Goal: Transaction & Acquisition: Obtain resource

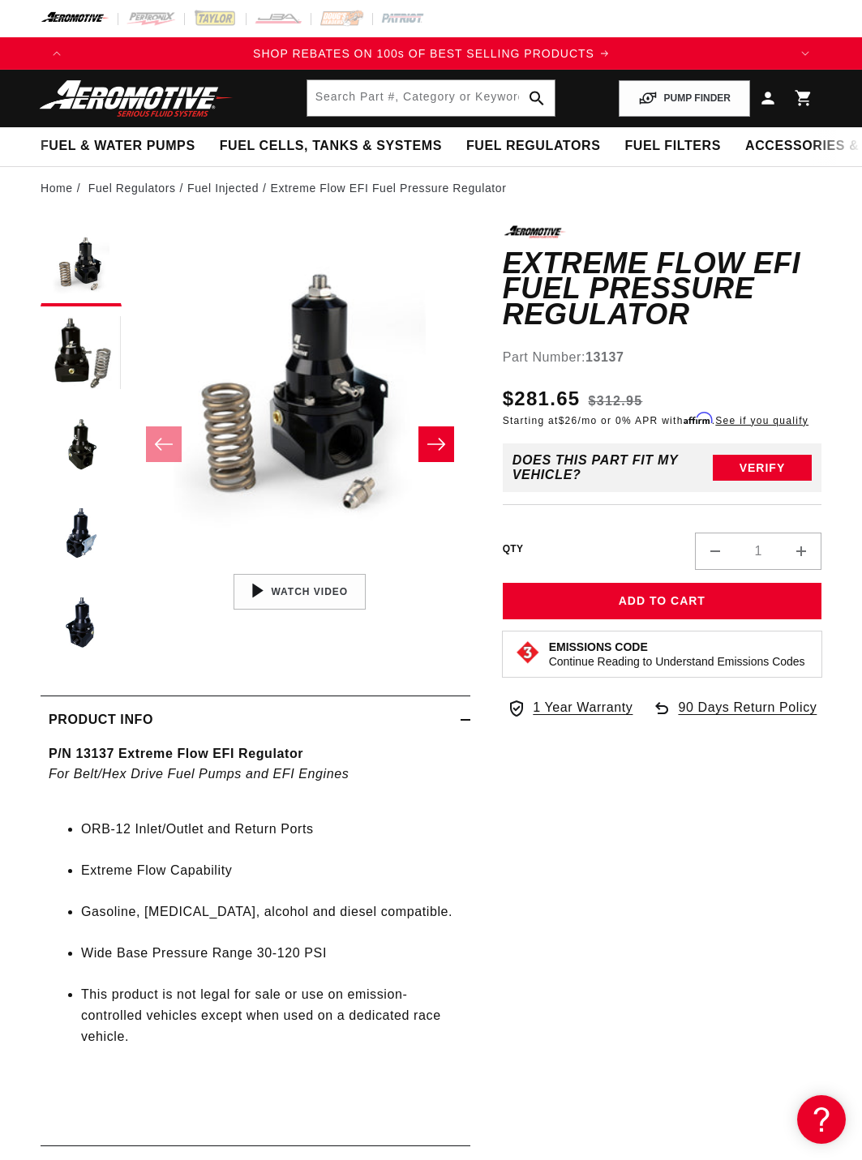
scroll to position [0, 716]
click at [80, 348] on button "Load image 2 in gallery view" at bounding box center [81, 355] width 81 height 81
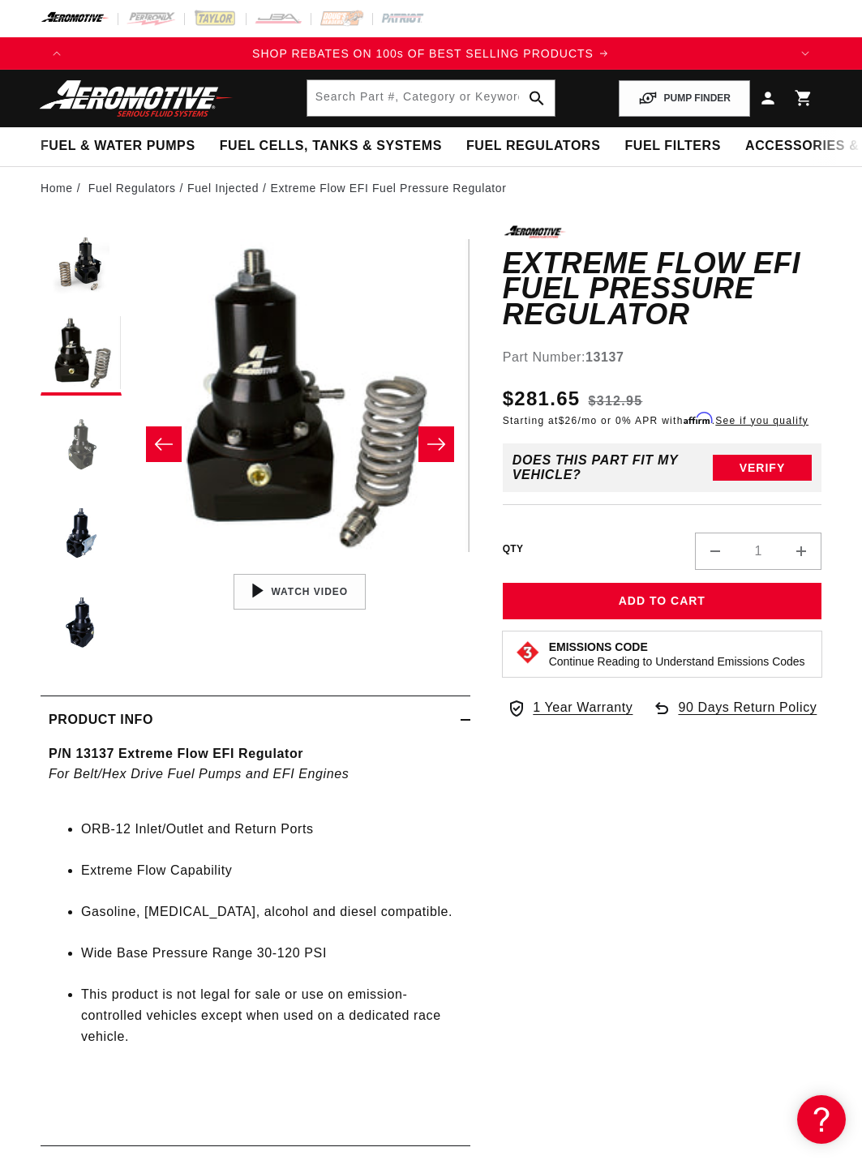
click at [85, 447] on button "Load image 3 in gallery view" at bounding box center [81, 444] width 81 height 81
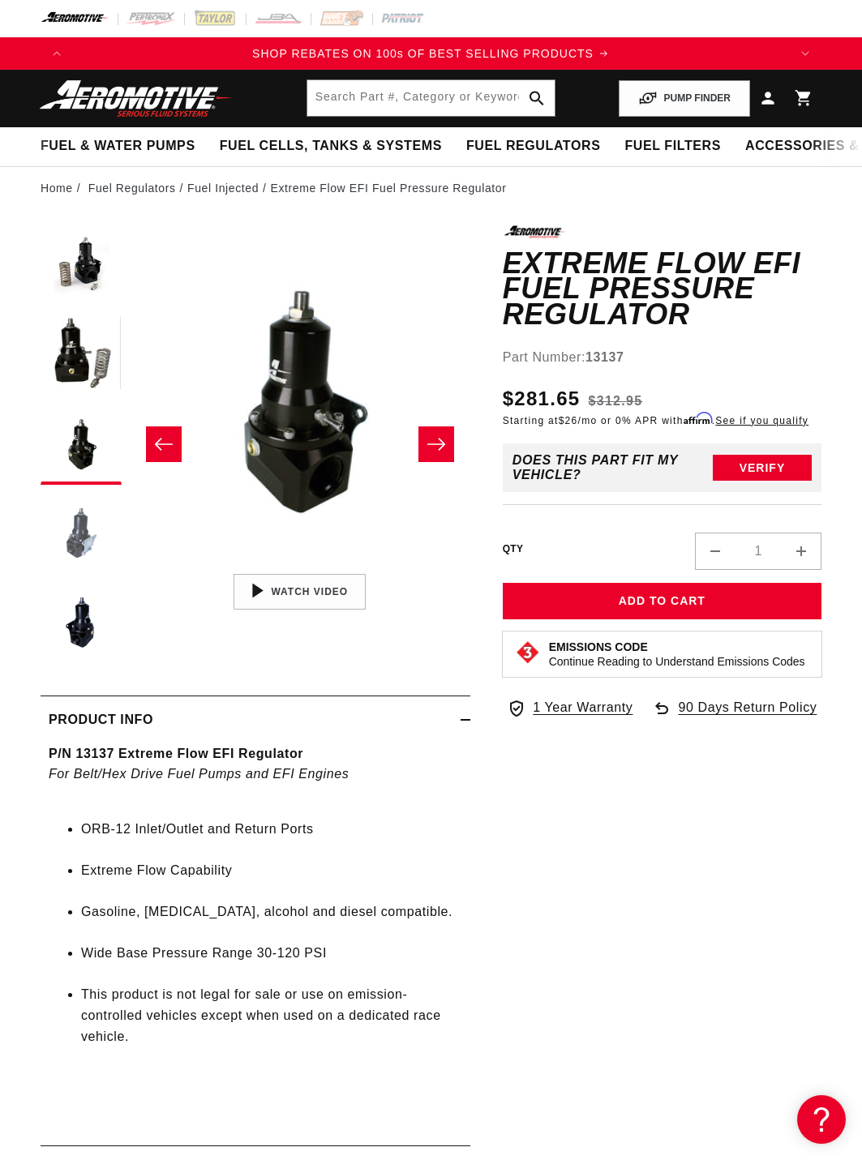
click at [76, 542] on button "Load image 4 in gallery view" at bounding box center [81, 533] width 81 height 81
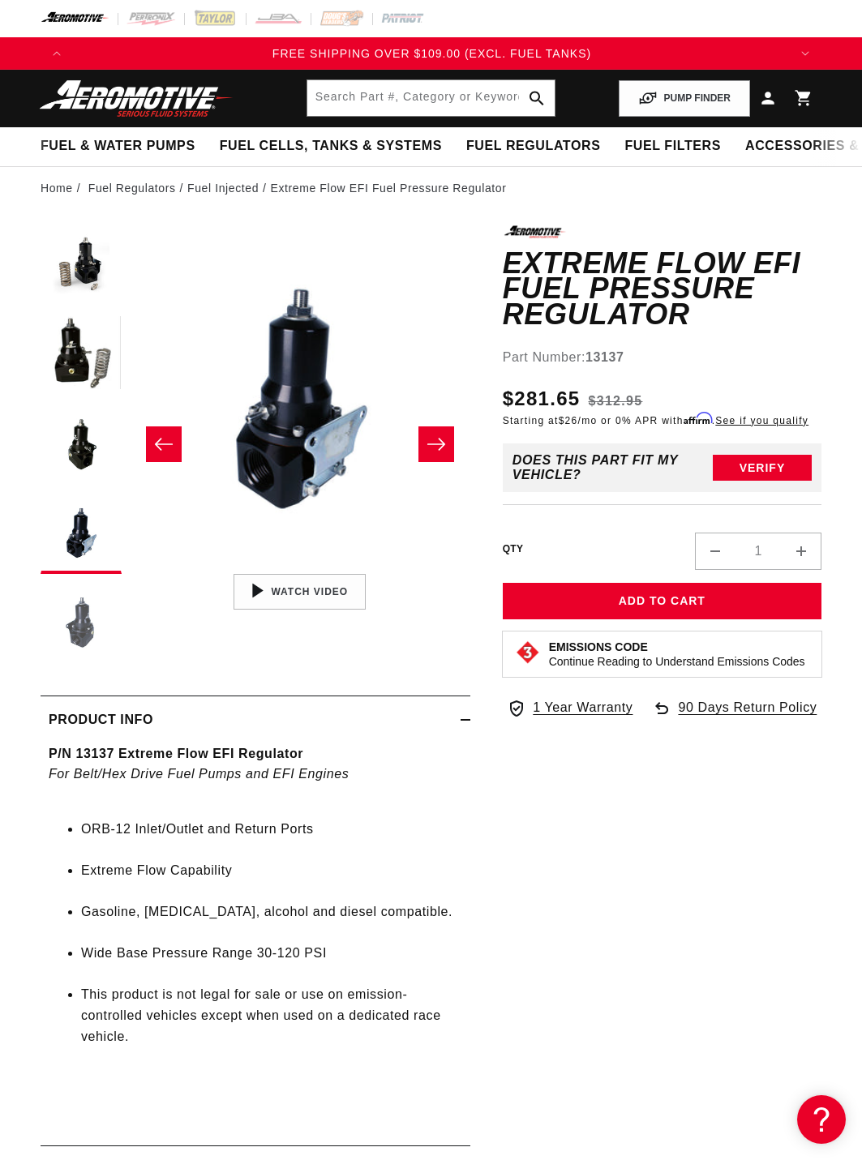
scroll to position [0, 1432]
click at [87, 618] on button "Load image 5 in gallery view" at bounding box center [81, 622] width 81 height 81
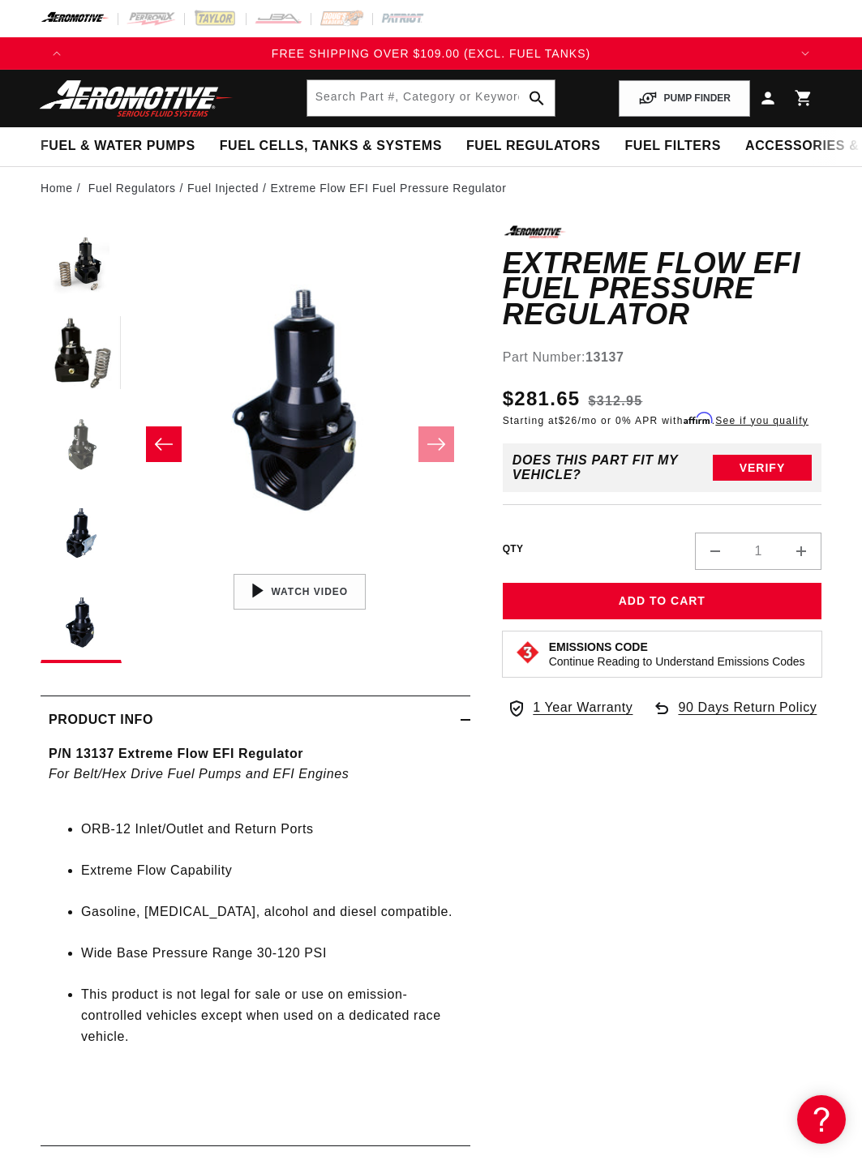
click at [83, 424] on button "Load image 3 in gallery view" at bounding box center [81, 444] width 81 height 81
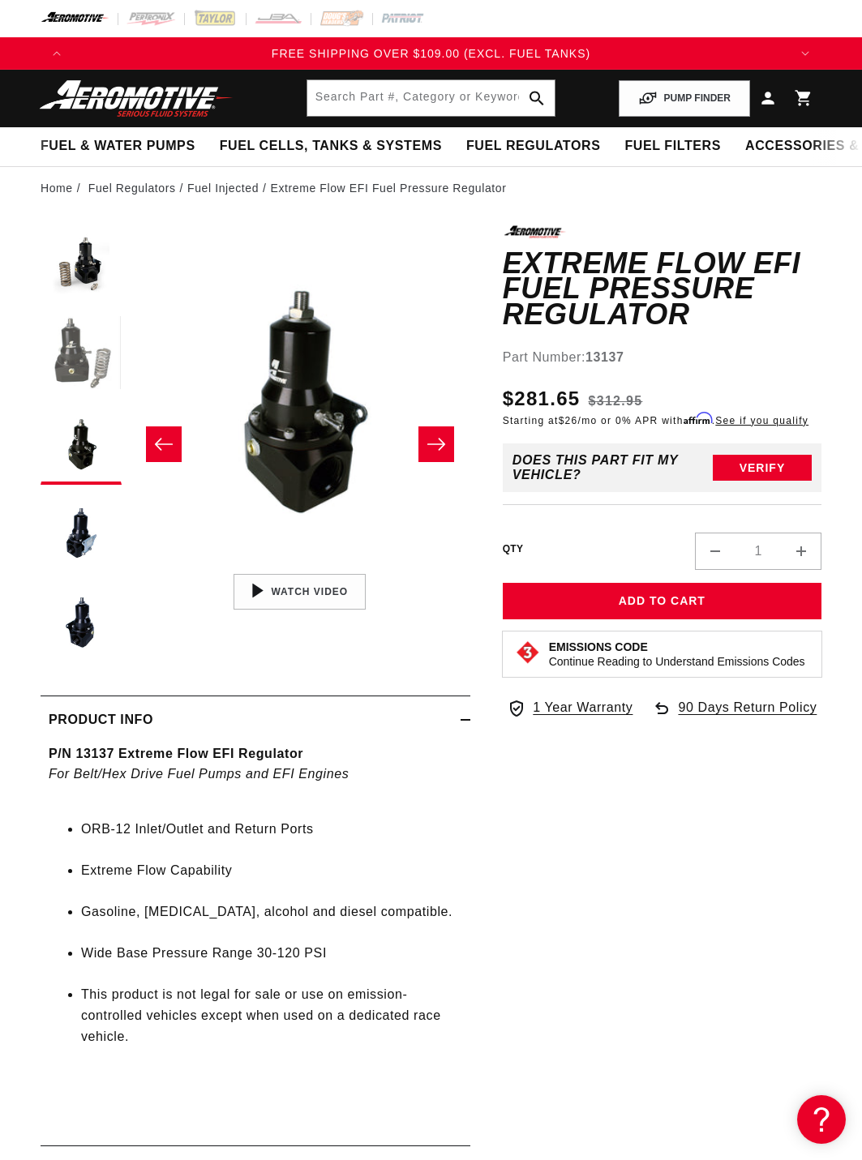
click at [79, 359] on button "Load image 2 in gallery view" at bounding box center [81, 355] width 81 height 81
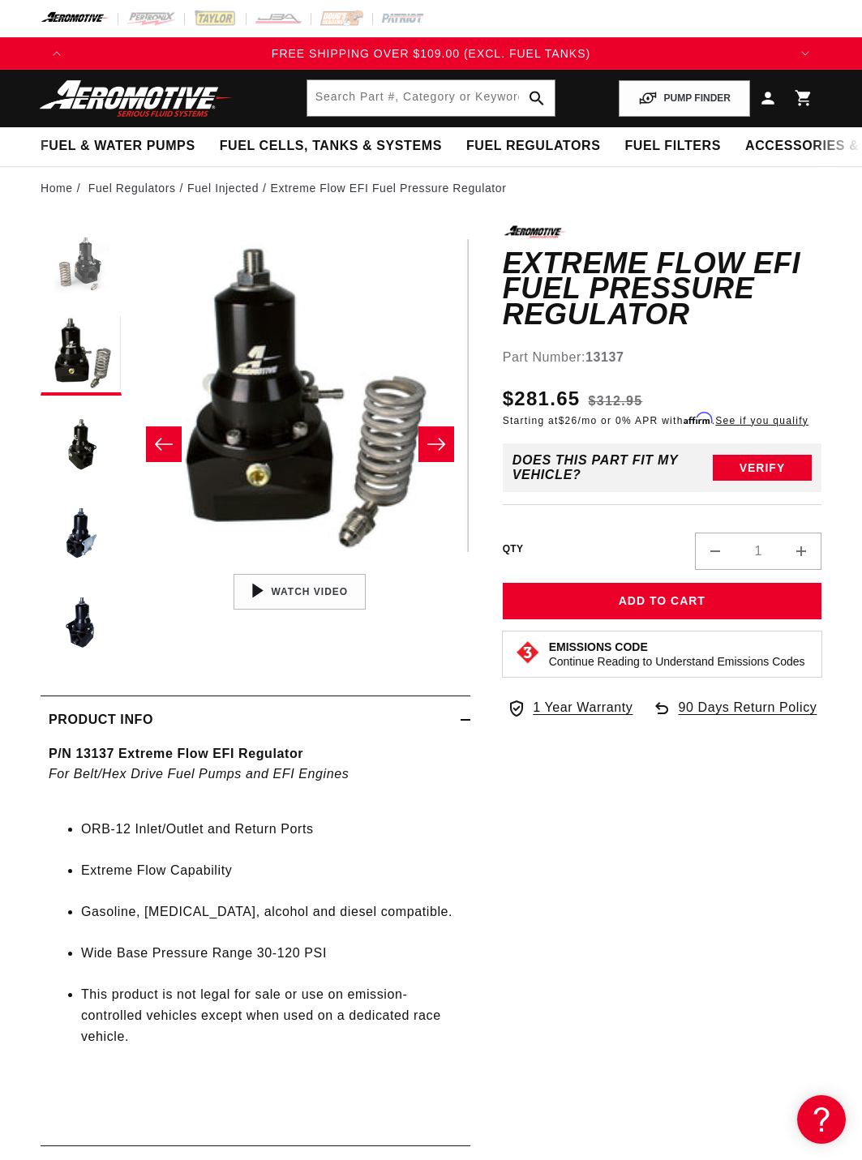
scroll to position [0, 341]
click at [77, 272] on button "Load image 1 in gallery view" at bounding box center [81, 265] width 81 height 81
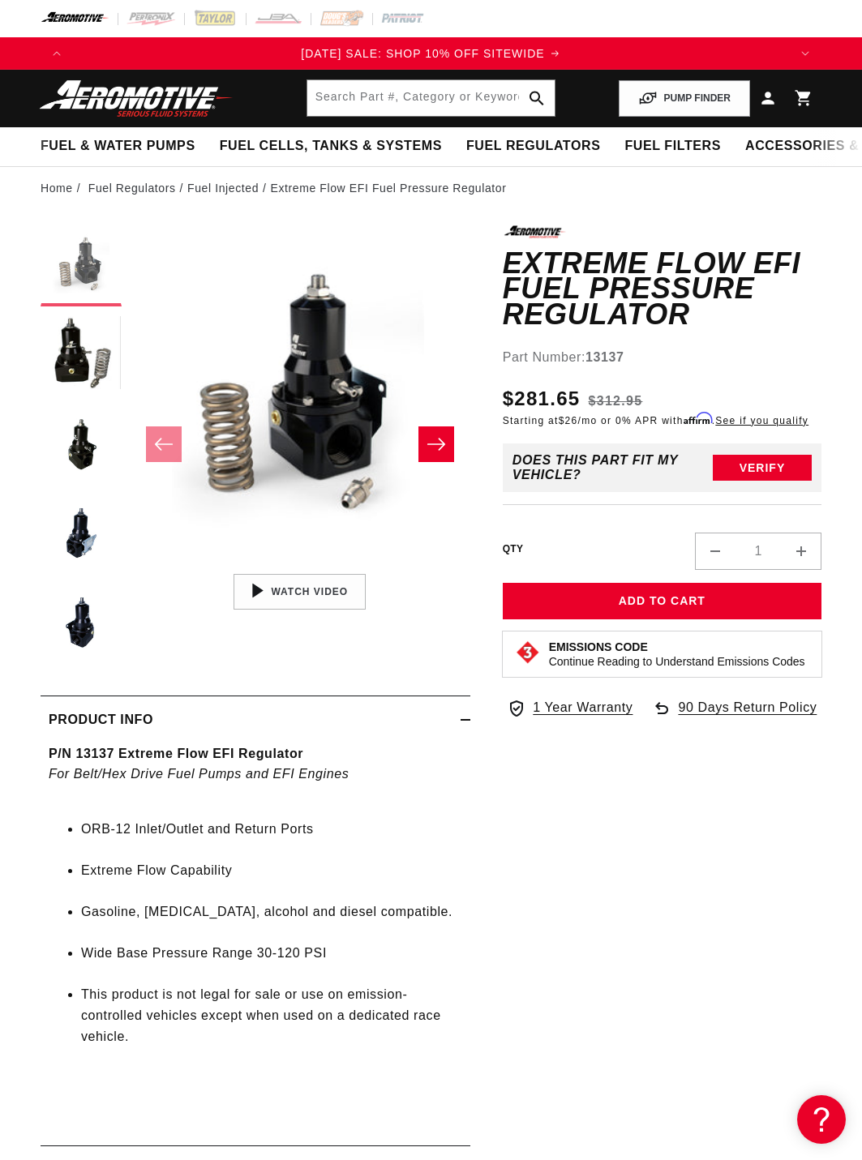
scroll to position [0, 0]
click at [84, 347] on button "Load image 2 in gallery view" at bounding box center [81, 355] width 81 height 81
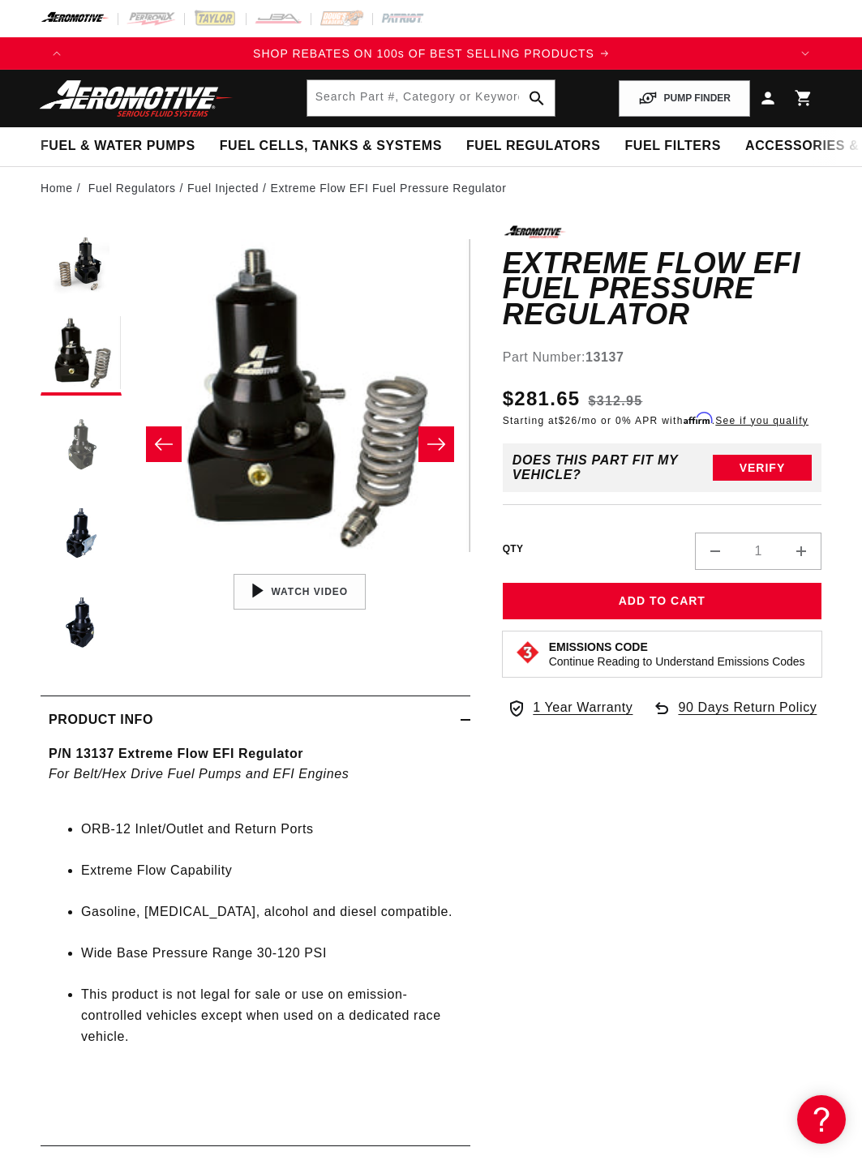
scroll to position [0, 716]
click at [79, 453] on button "Load image 3 in gallery view" at bounding box center [81, 444] width 81 height 81
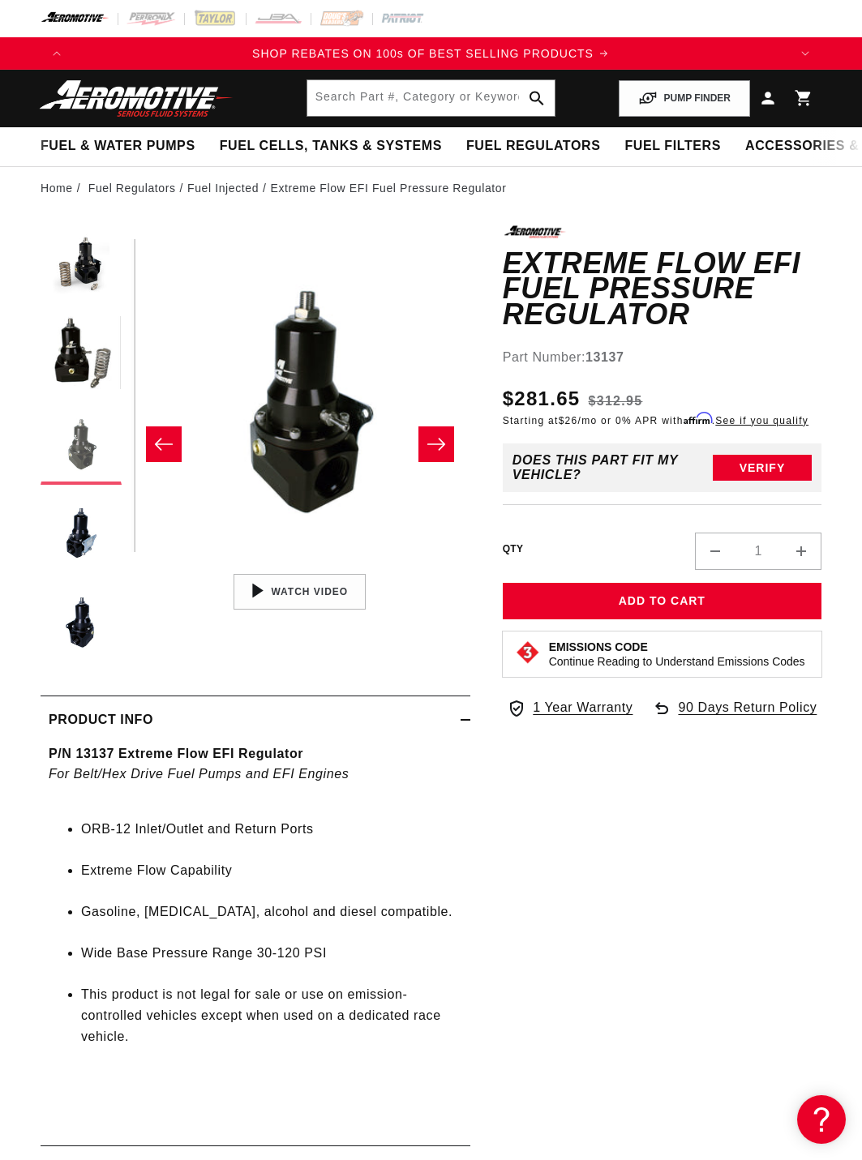
scroll to position [0, 680]
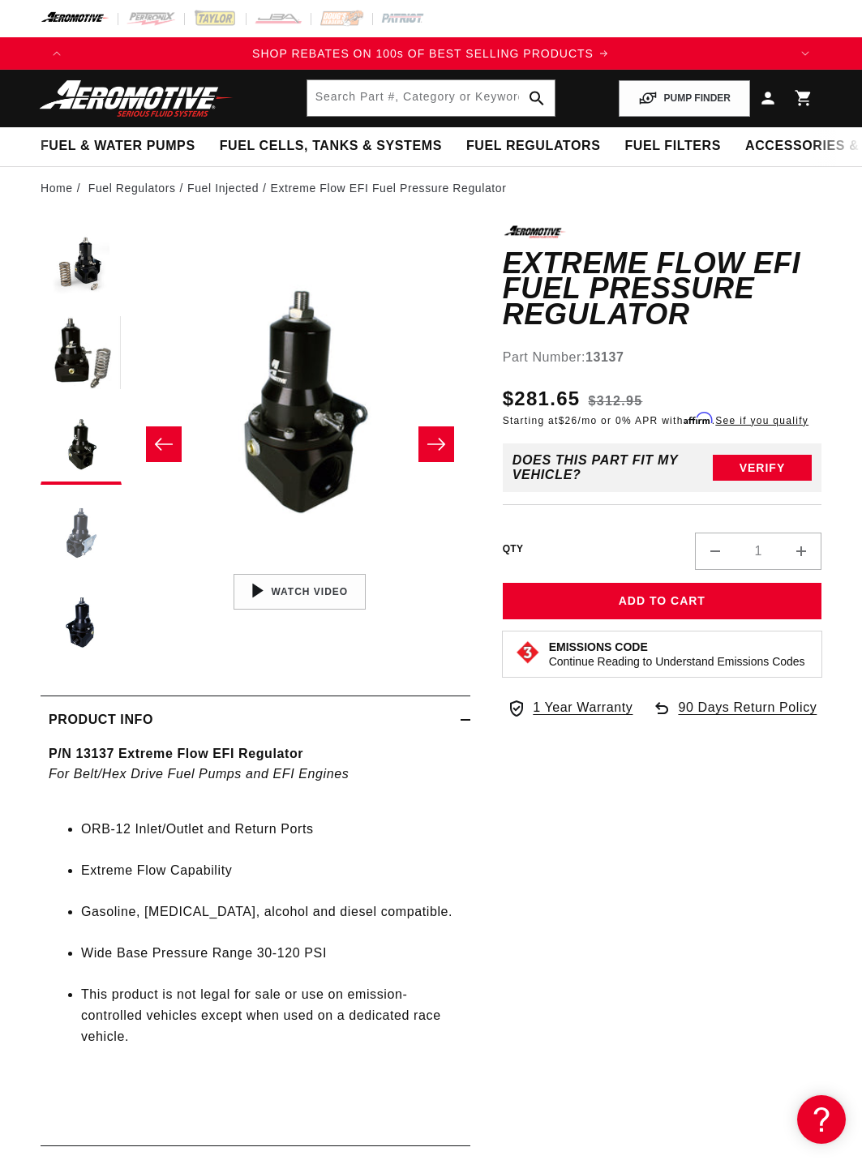
drag, startPoint x: 82, startPoint y: 524, endPoint x: 83, endPoint y: 538, distance: 13.8
click at [82, 525] on button "Load image 4 in gallery view" at bounding box center [81, 533] width 81 height 81
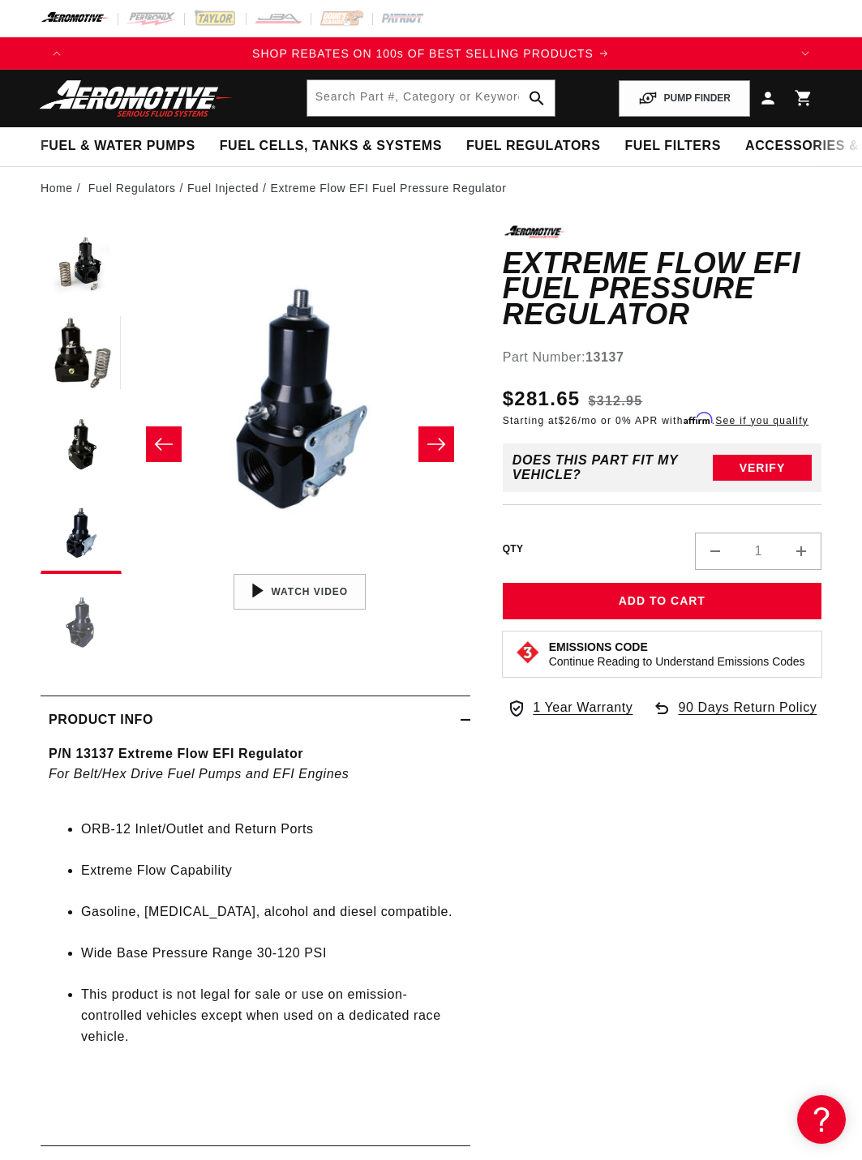
click at [85, 619] on button "Load image 5 in gallery view" at bounding box center [81, 622] width 81 height 81
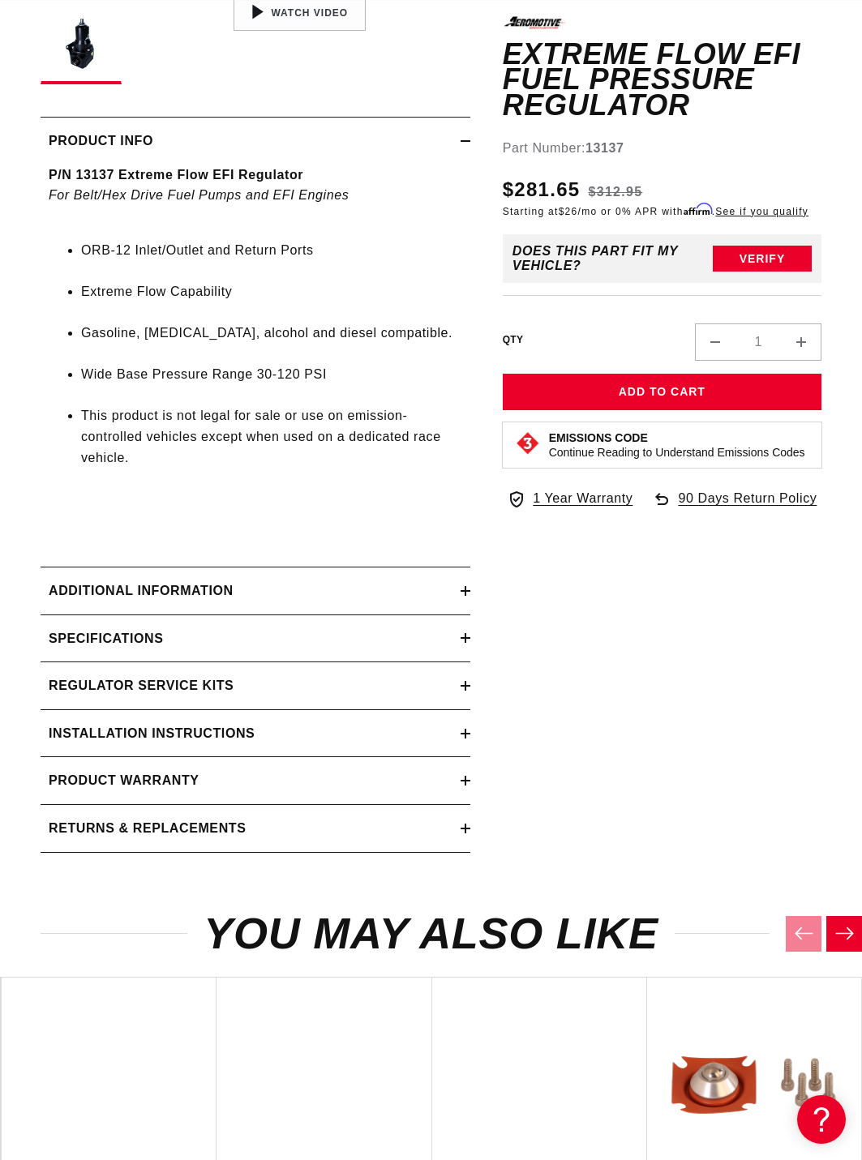
scroll to position [0, 1432]
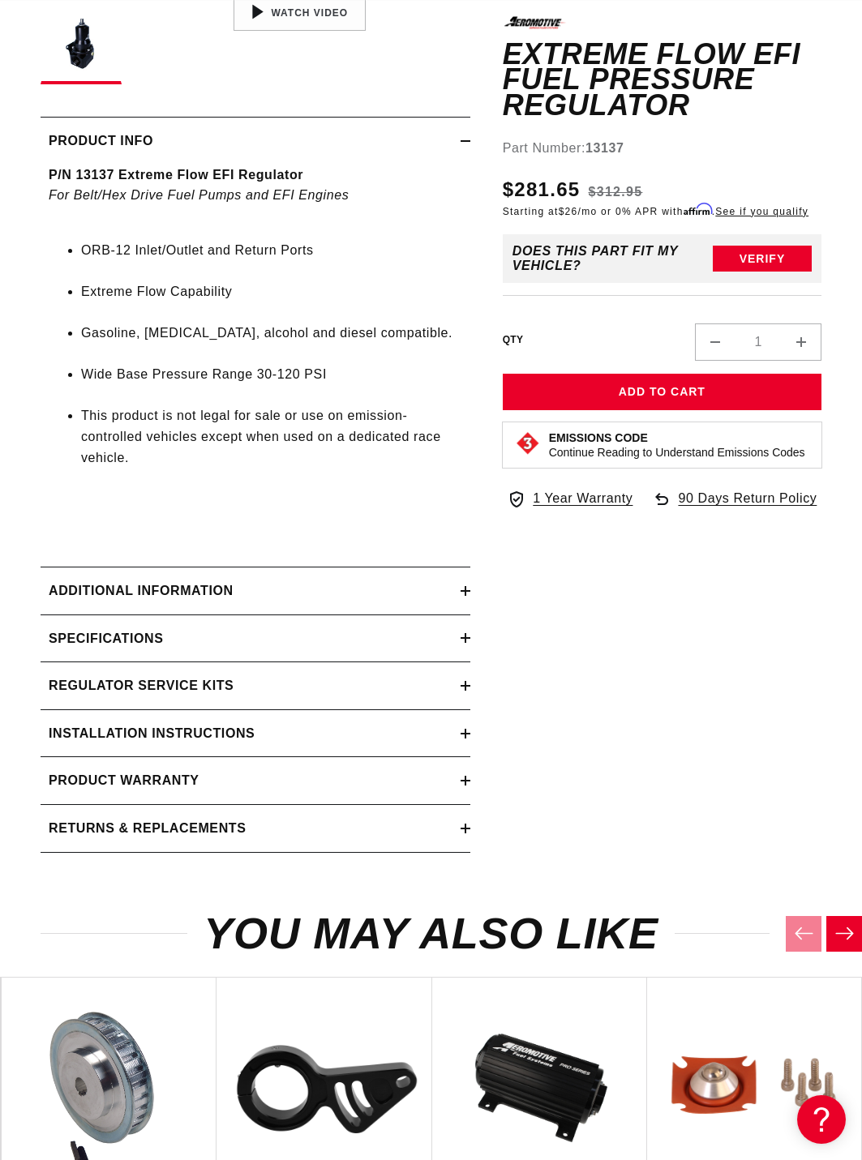
click at [188, 635] on summary "Specifications" at bounding box center [256, 638] width 430 height 47
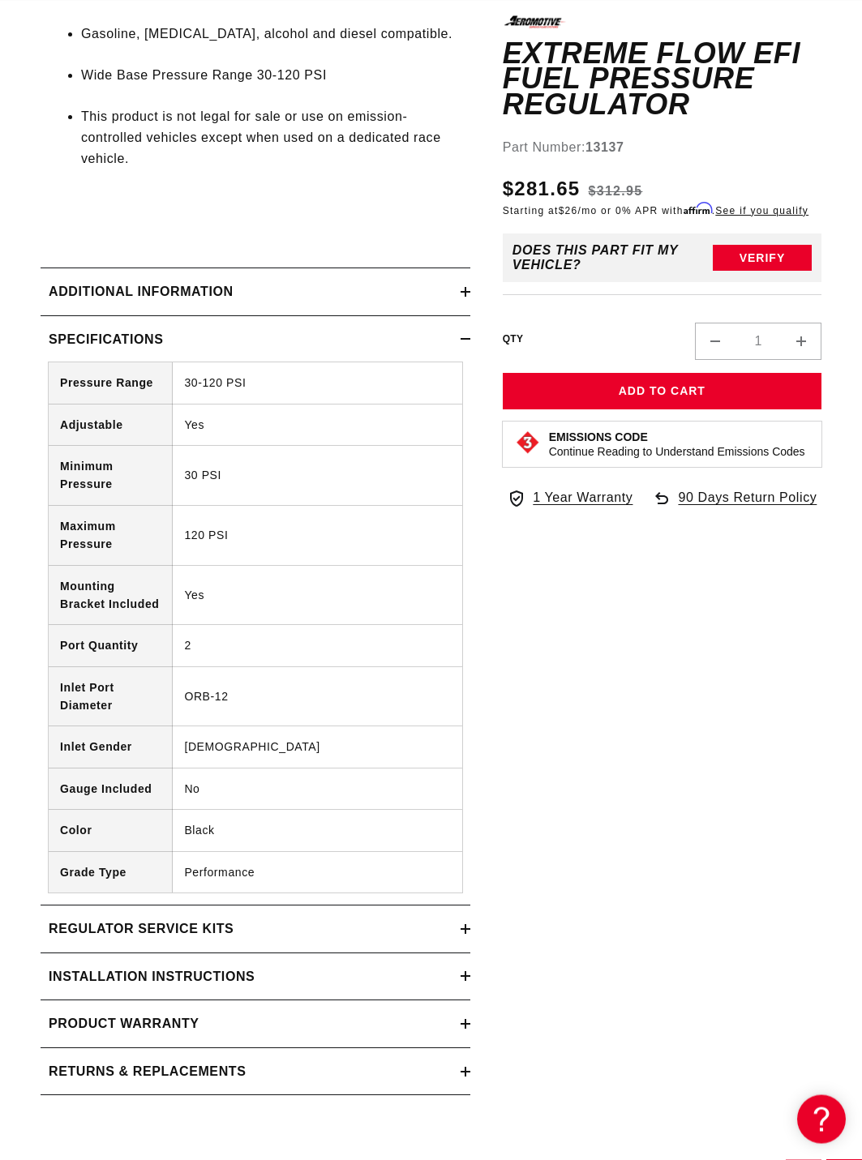
scroll to position [0, 0]
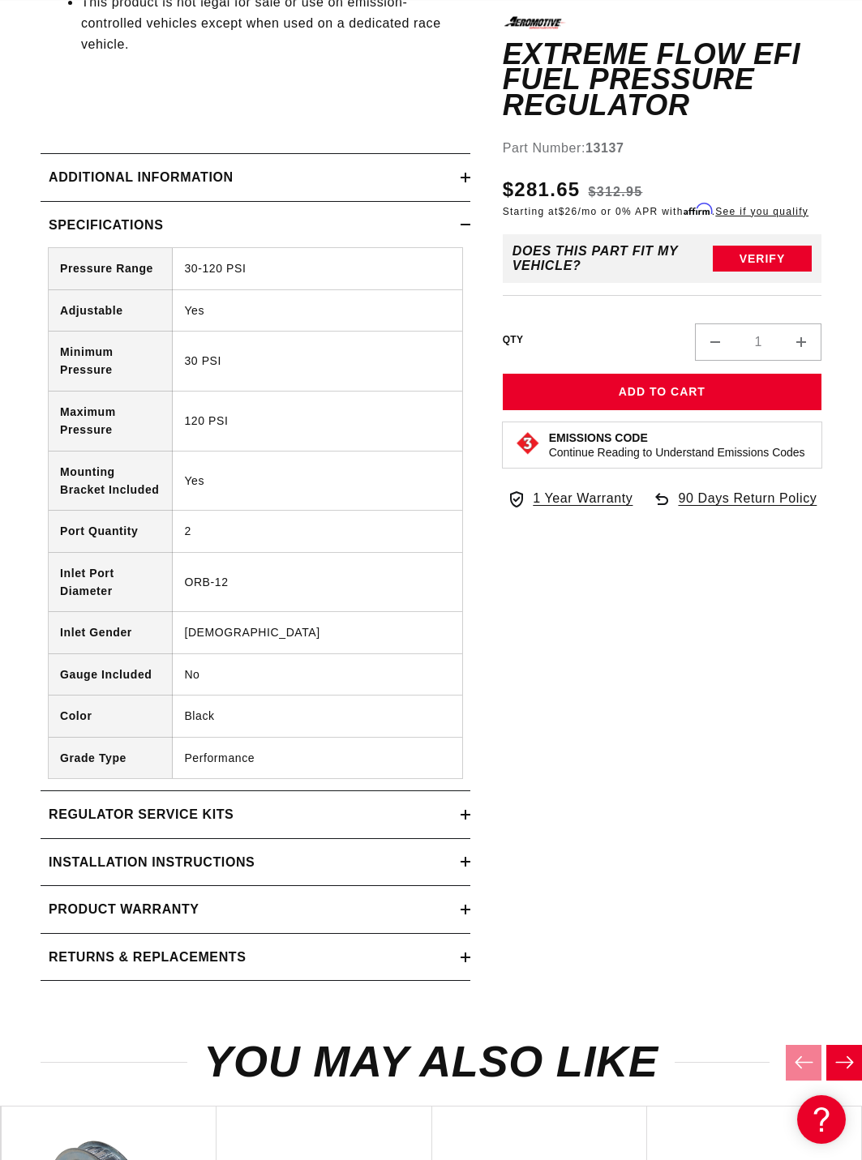
drag, startPoint x: 155, startPoint y: 877, endPoint x: 285, endPoint y: 868, distance: 130.8
click at [156, 873] on h2 "Installation Instructions" at bounding box center [152, 862] width 206 height 21
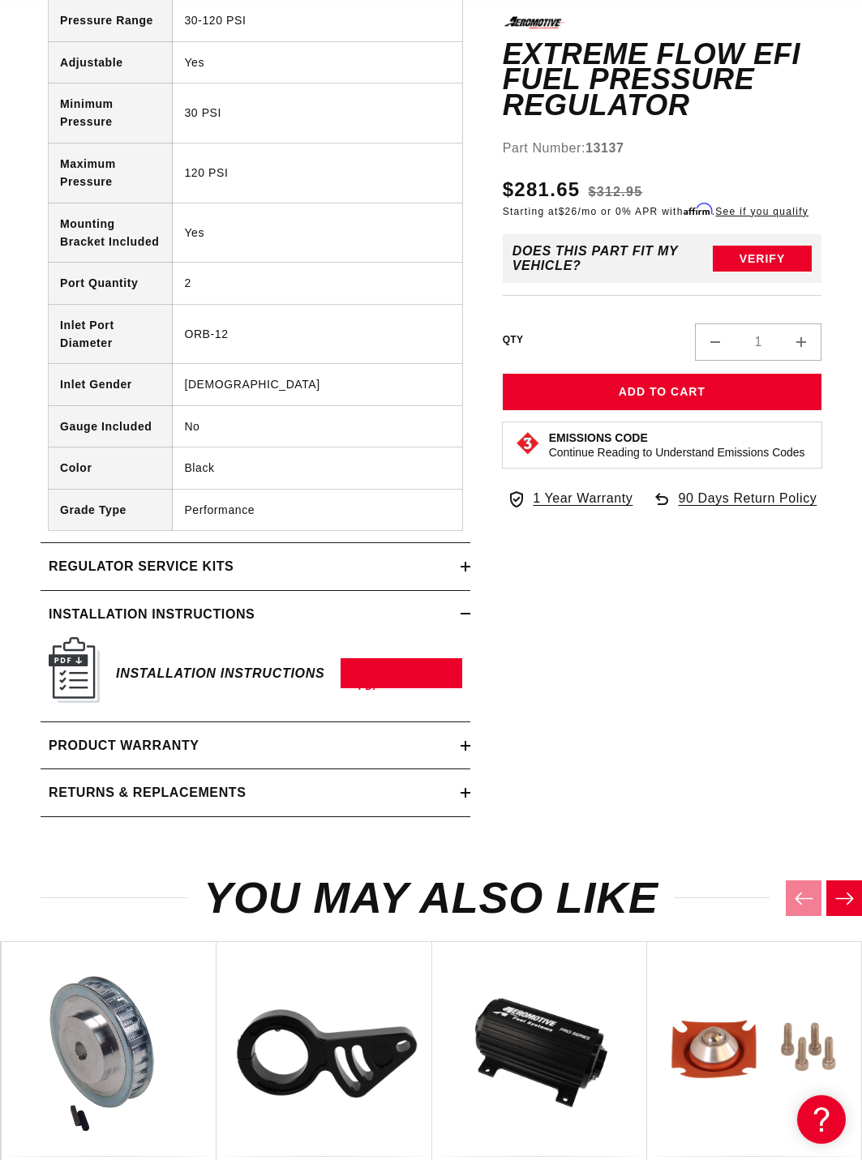
drag, startPoint x: 133, startPoint y: 673, endPoint x: 82, endPoint y: 678, distance: 51.3
click at [132, 673] on h6 "Installation Instructions" at bounding box center [220, 673] width 208 height 22
click at [82, 678] on img at bounding box center [74, 670] width 51 height 66
click at [393, 677] on link "Download PDF" at bounding box center [402, 673] width 122 height 30
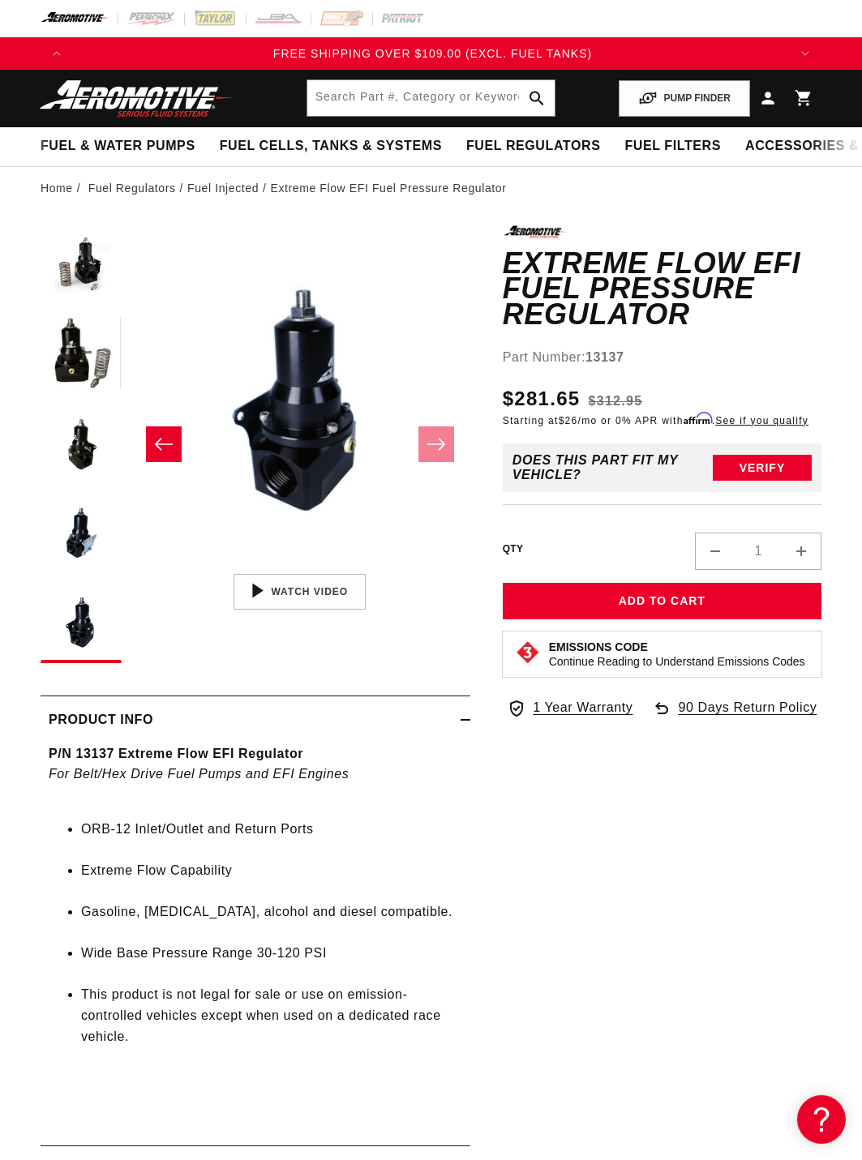
scroll to position [0, 1432]
